Goal: Find specific page/section: Find specific page/section

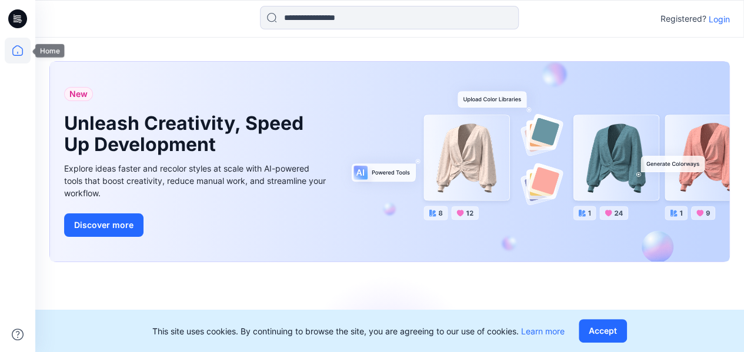
click at [1, 57] on div at bounding box center [17, 176] width 35 height 352
click at [22, 50] on icon at bounding box center [18, 51] width 26 height 26
click at [13, 17] on icon at bounding box center [17, 18] width 19 height 19
click at [26, 75] on div at bounding box center [18, 195] width 26 height 315
click at [718, 14] on p "Login" at bounding box center [719, 19] width 21 height 12
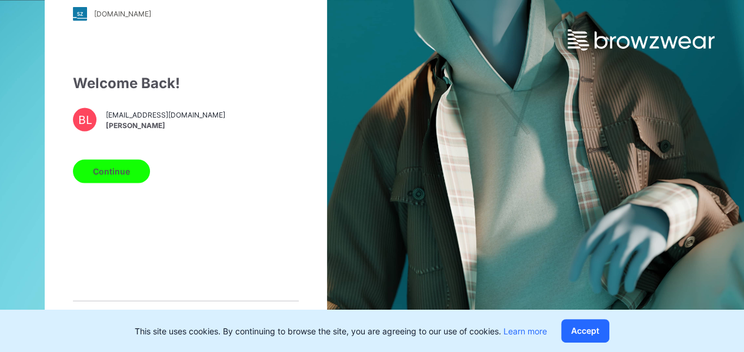
click at [128, 161] on button "Continue" at bounding box center [111, 171] width 77 height 24
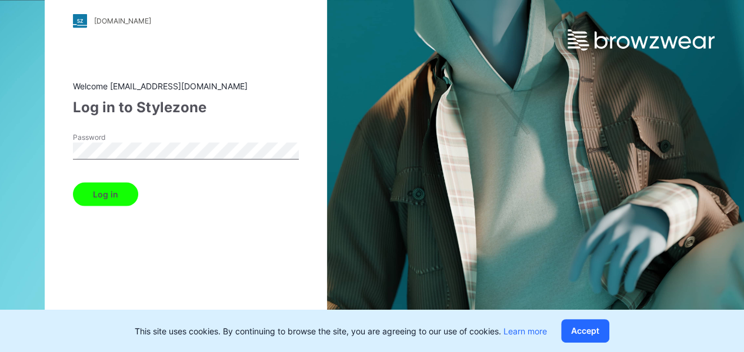
click at [107, 196] on button "Log in" at bounding box center [105, 194] width 65 height 24
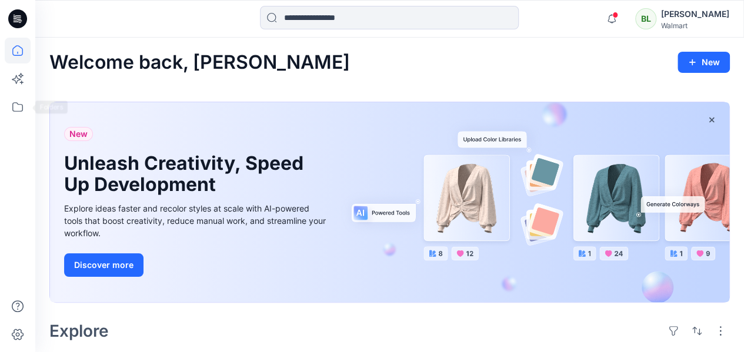
click at [0, 106] on div at bounding box center [17, 176] width 35 height 352
click at [4, 106] on div at bounding box center [17, 176] width 35 height 352
click at [11, 106] on icon at bounding box center [18, 107] width 26 height 26
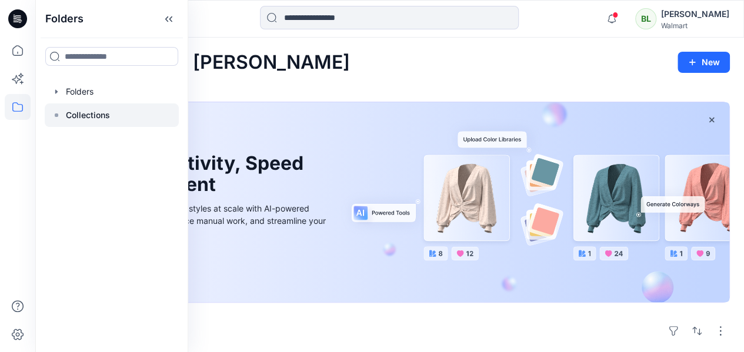
click at [104, 111] on p "Collections" at bounding box center [88, 115] width 44 height 14
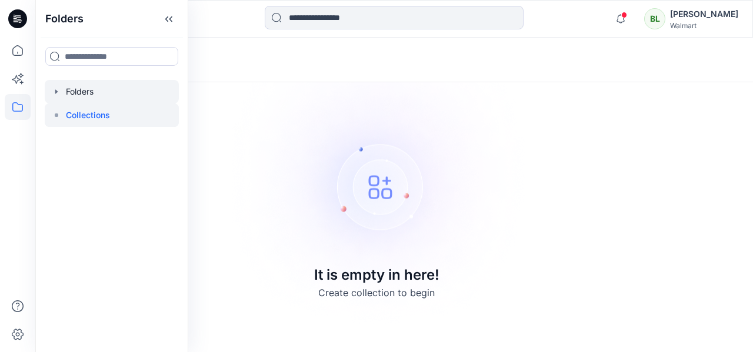
click at [104, 85] on div at bounding box center [112, 92] width 134 height 24
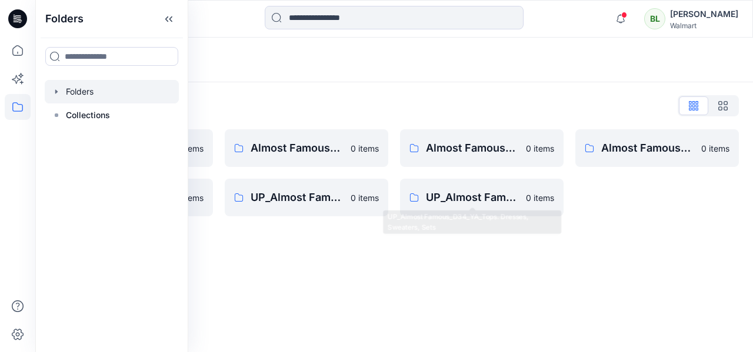
click at [466, 168] on div "Almost Famous_D34_Junior_Dresses, Sets & Rompers 0 items UP_Almost Famous_D34_Y…" at bounding box center [481, 172] width 163 height 87
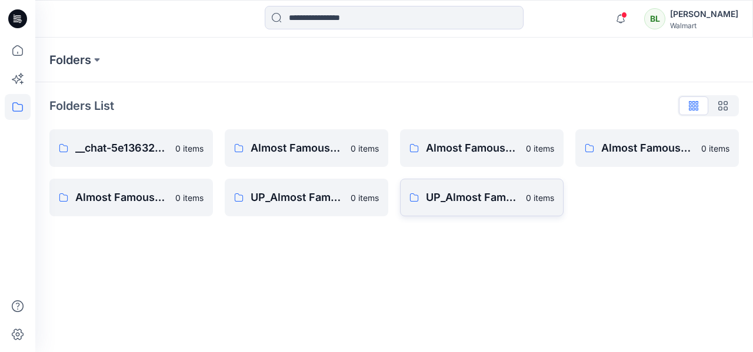
click at [473, 186] on link "UP_Almost Famous_D34_YA_Tops. Dresses, Sweaters, Sets 0 items" at bounding box center [481, 198] width 163 height 38
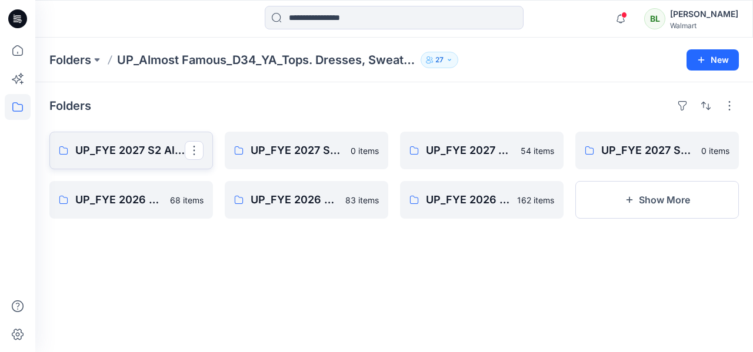
click at [172, 153] on p "UP_FYE 2027 S2 Almost Famous YA Tops, Dresses, Sweaters, Sets" at bounding box center [129, 150] width 109 height 16
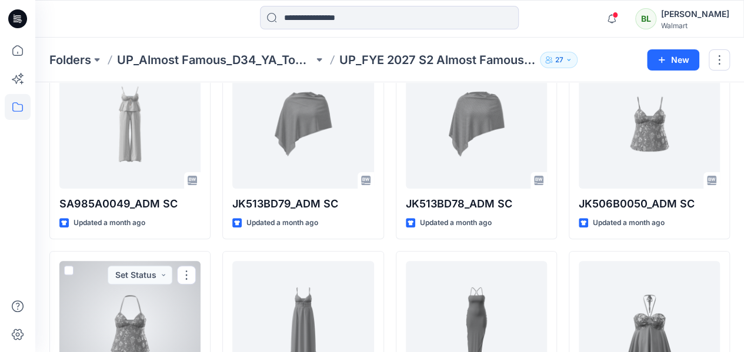
scroll to position [118, 0]
